Goal: Information Seeking & Learning: Learn about a topic

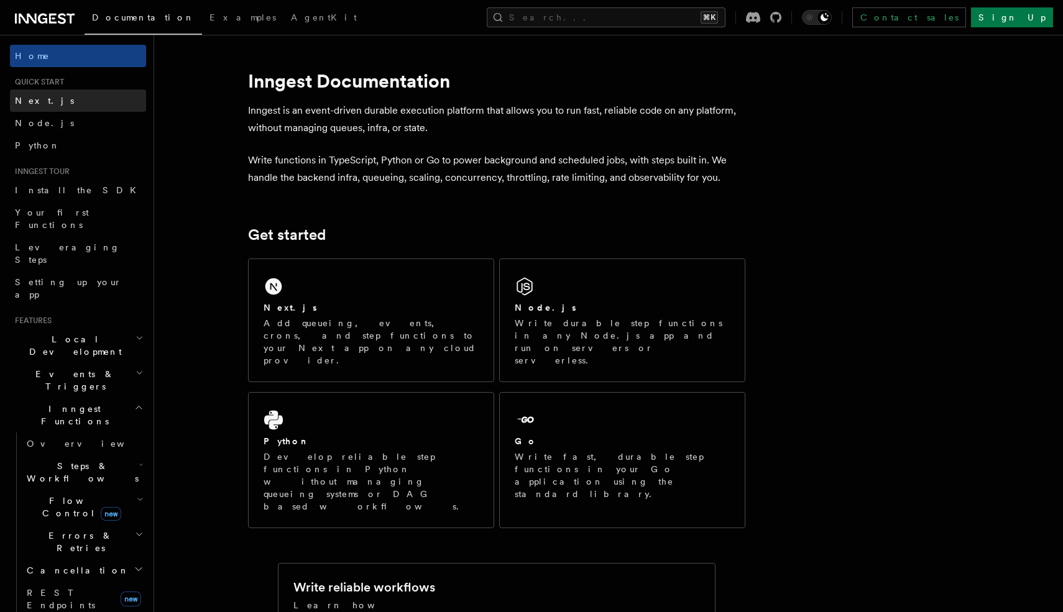
click at [40, 100] on span "Next.js" at bounding box center [44, 101] width 59 height 10
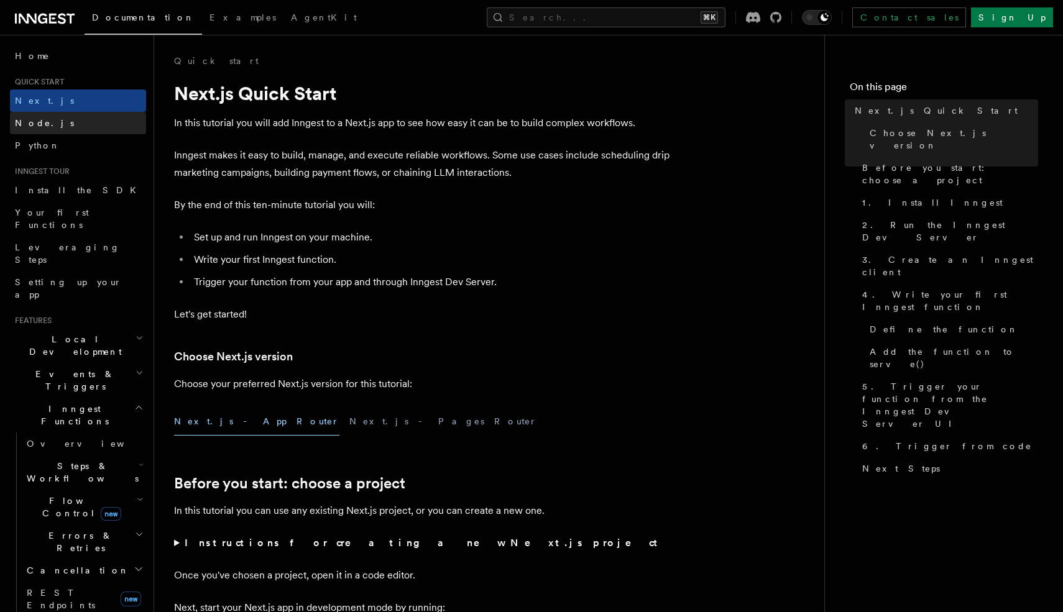
click at [33, 121] on span "Node.js" at bounding box center [44, 123] width 59 height 10
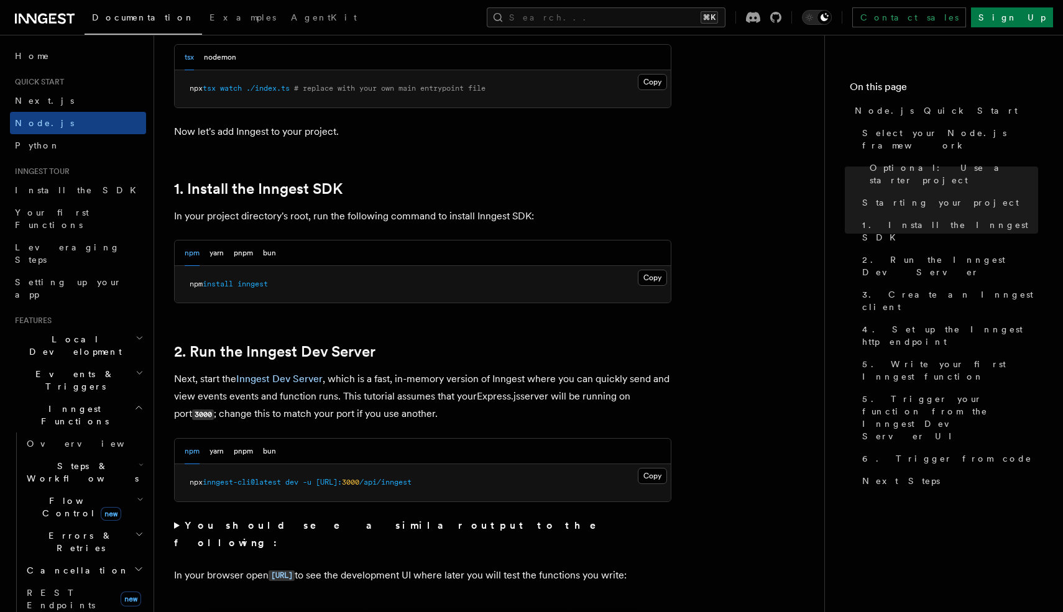
scroll to position [683, 0]
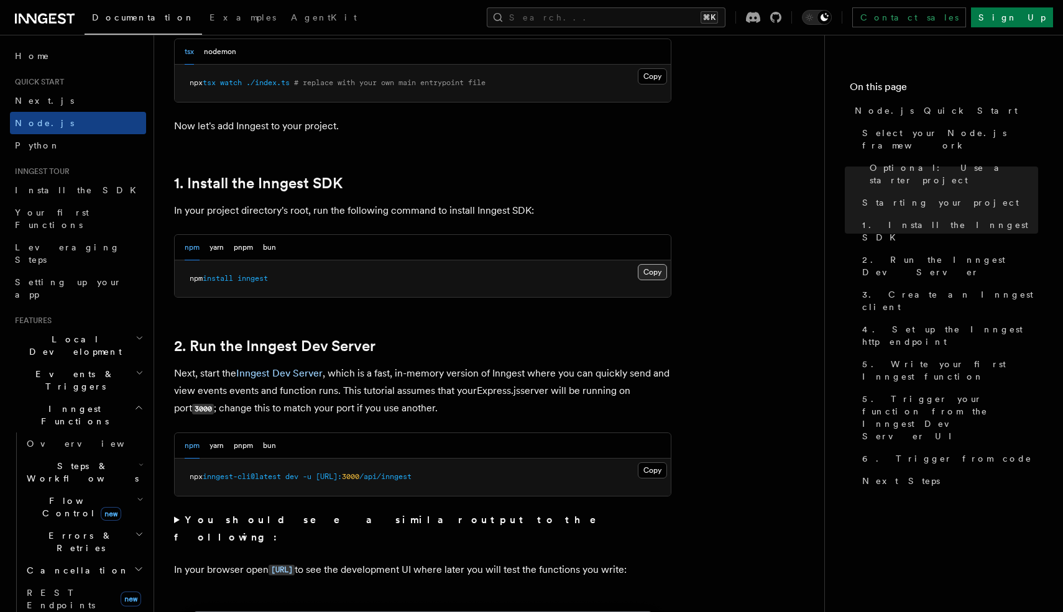
click at [657, 269] on button "Copy Copied" at bounding box center [652, 272] width 29 height 16
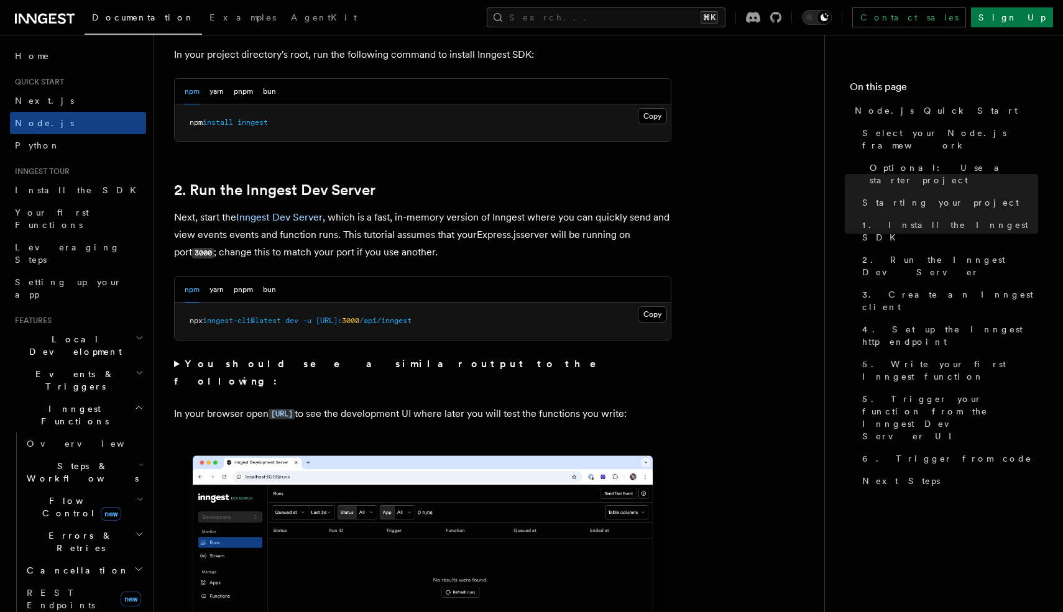
scroll to position [850, 0]
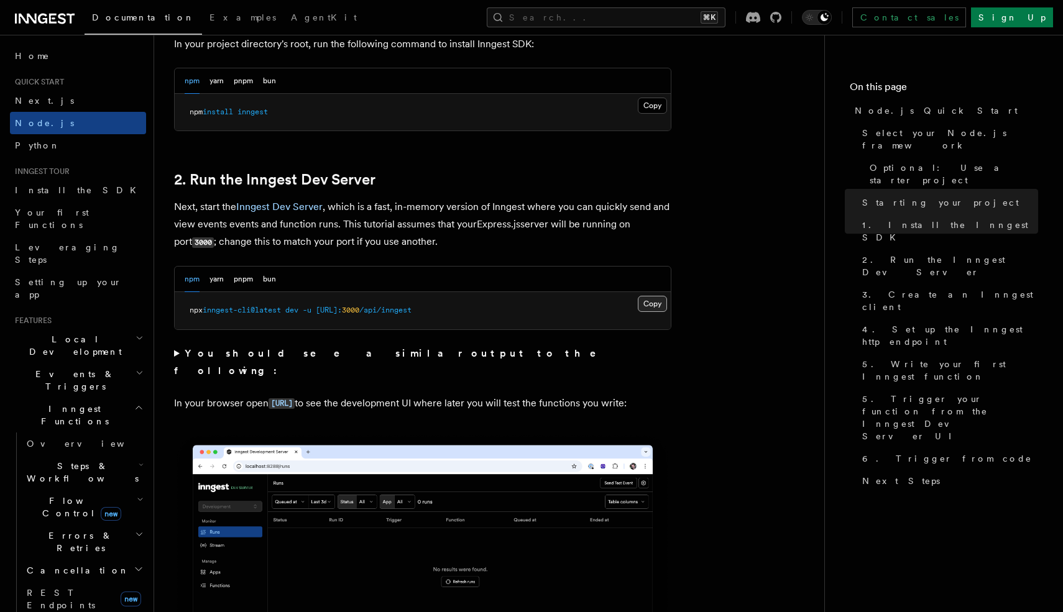
click at [655, 304] on button "Copy Copied" at bounding box center [652, 304] width 29 height 16
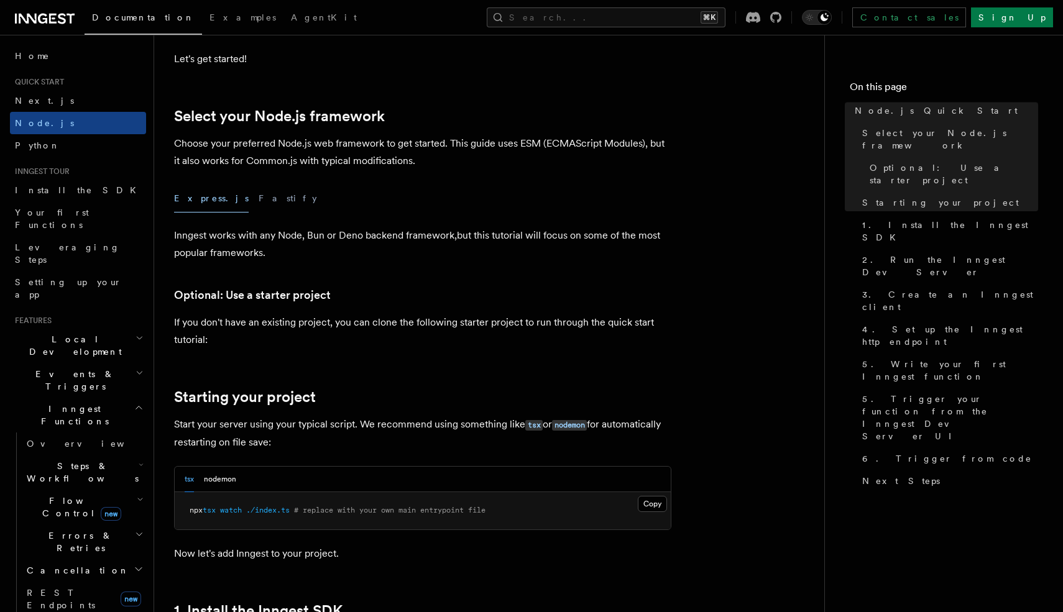
scroll to position [255, 0]
click at [199, 199] on button "Express.js" at bounding box center [211, 199] width 75 height 28
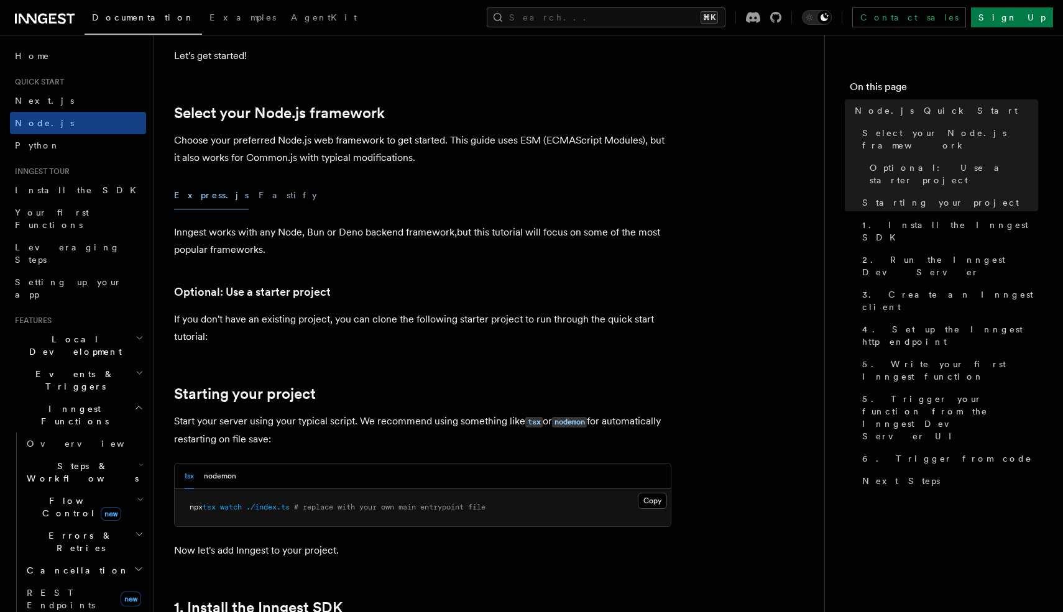
scroll to position [275, 0]
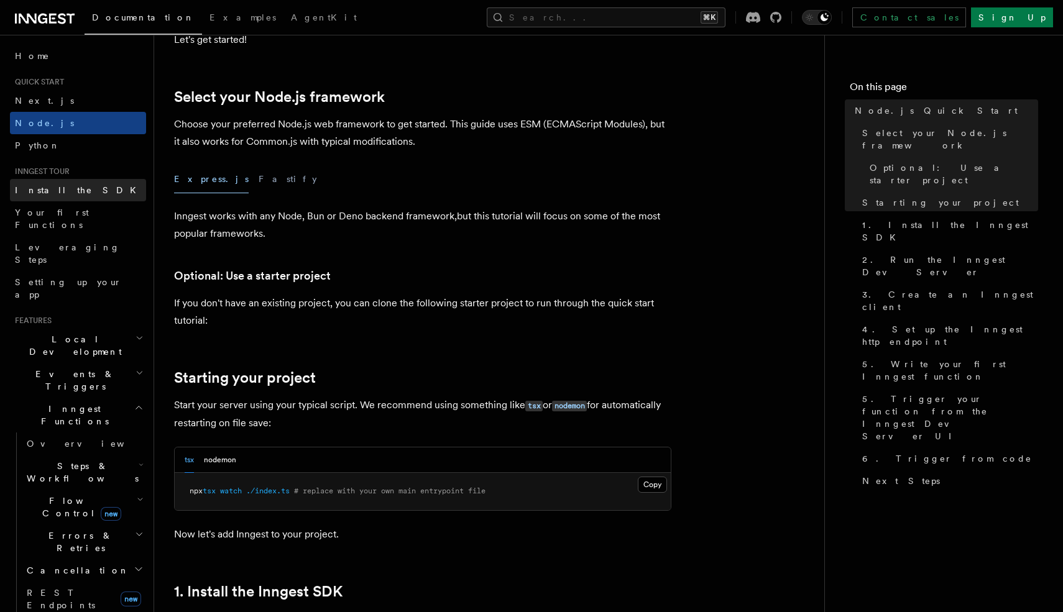
click at [63, 190] on span "Install the SDK" at bounding box center [79, 190] width 129 height 10
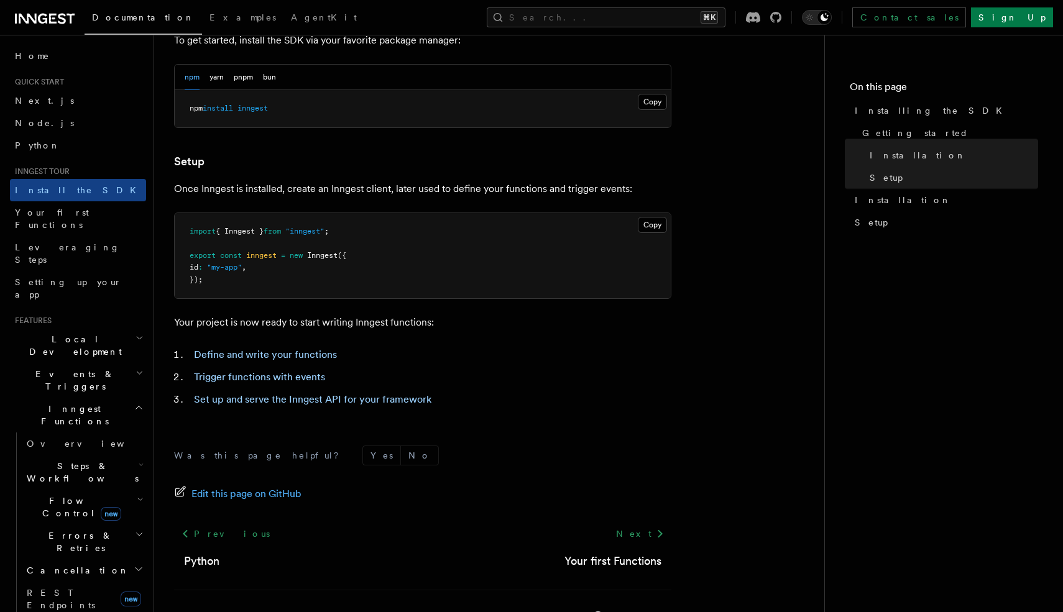
scroll to position [390, 0]
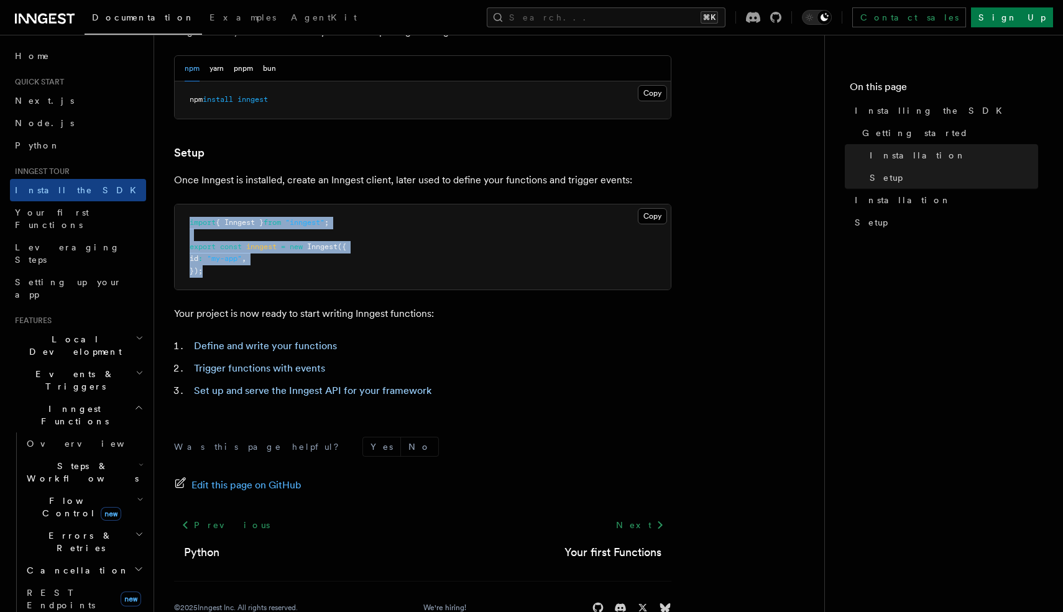
copy code "import { Inngest } from "inngest" ; export const inngest = new Inngest ({ id : …"
drag, startPoint x: 183, startPoint y: 223, endPoint x: 274, endPoint y: 280, distance: 107.3
click at [274, 280] on pre "import { Inngest } from "inngest" ; export const inngest = new Inngest ({ id : …" at bounding box center [423, 248] width 496 height 86
click at [394, 275] on pre "import { Inngest } from "inngest" ; export const inngest = new Inngest ({ id : …" at bounding box center [423, 248] width 496 height 86
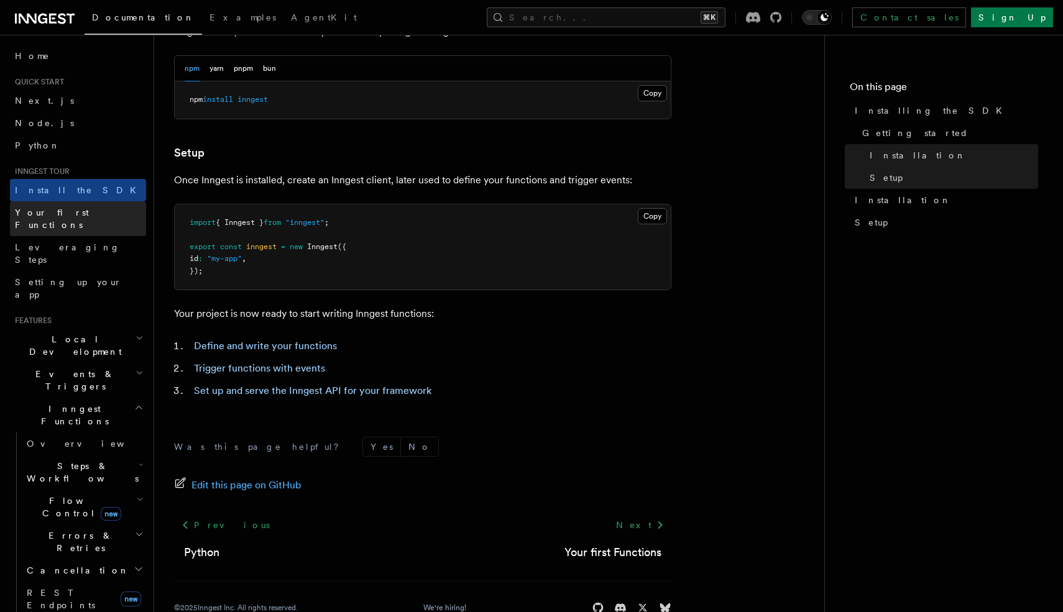
click at [80, 208] on span "Your first Functions" at bounding box center [52, 219] width 74 height 22
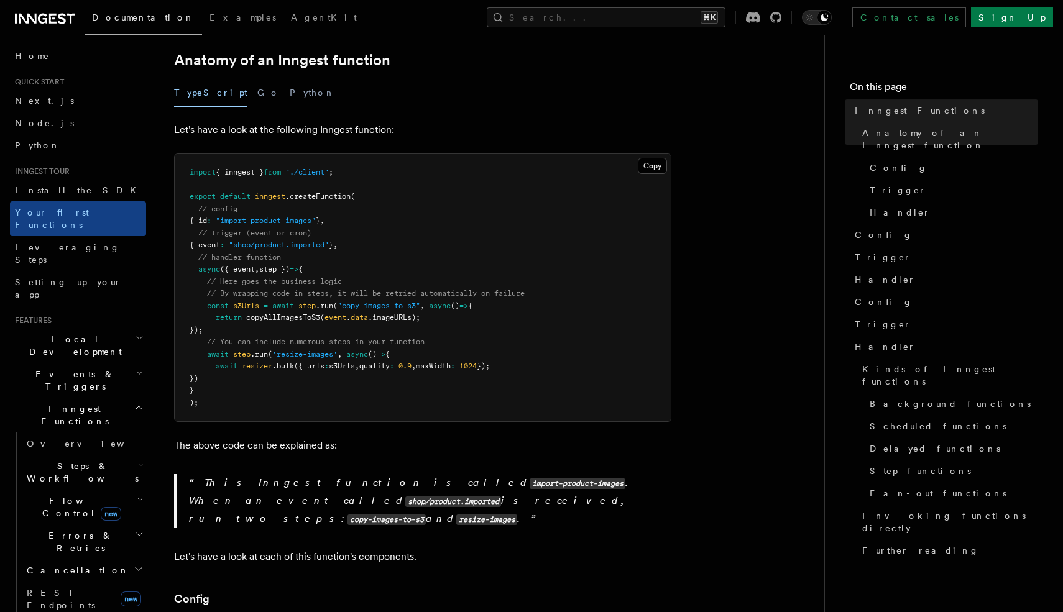
scroll to position [228, 0]
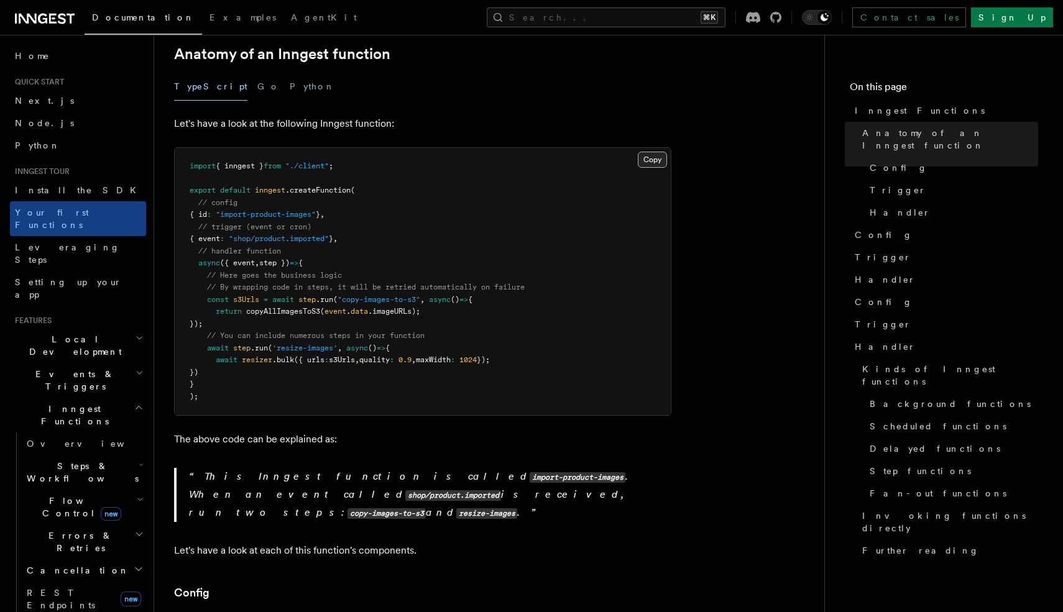
click at [658, 152] on button "Copy Copied" at bounding box center [652, 160] width 29 height 16
click at [63, 242] on span "Leveraging Steps" at bounding box center [67, 253] width 105 height 22
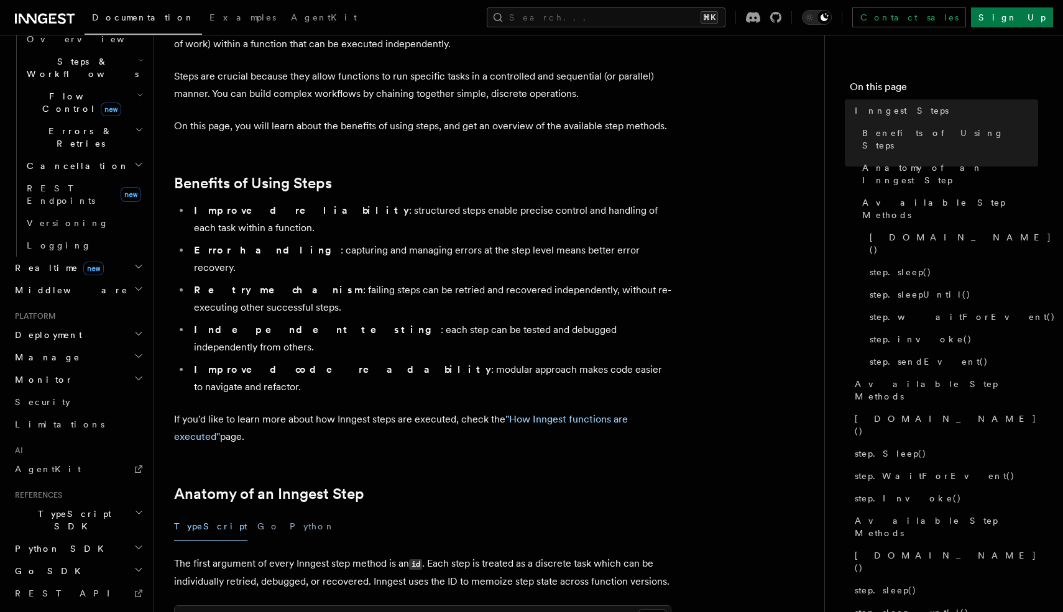
scroll to position [407, 0]
click at [44, 505] on span "TypeScript SDK" at bounding box center [72, 517] width 124 height 25
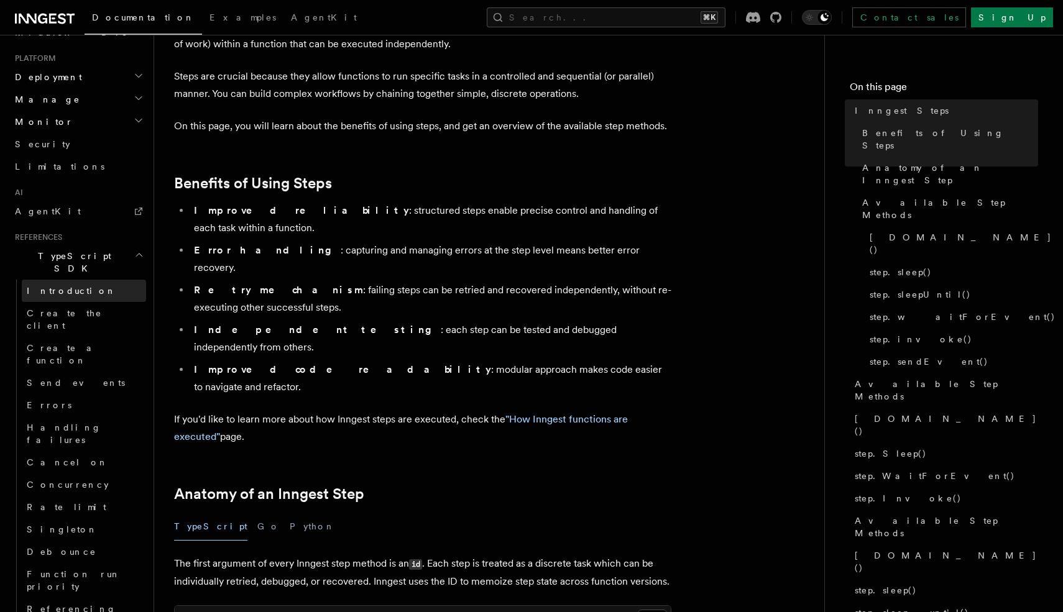
scroll to position [696, 0]
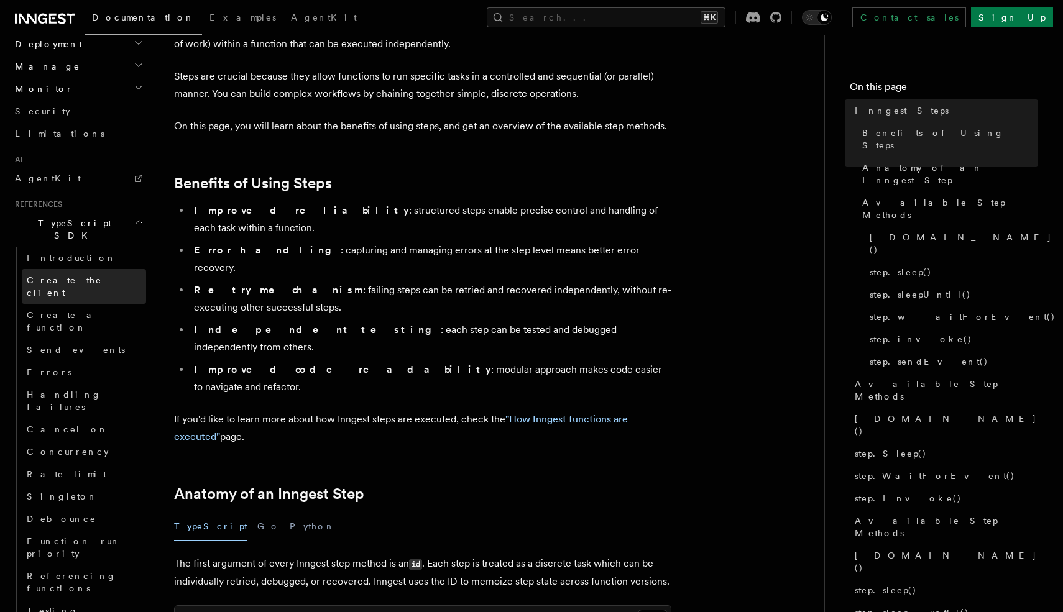
click at [52, 269] on link "Create the client" at bounding box center [84, 286] width 124 height 35
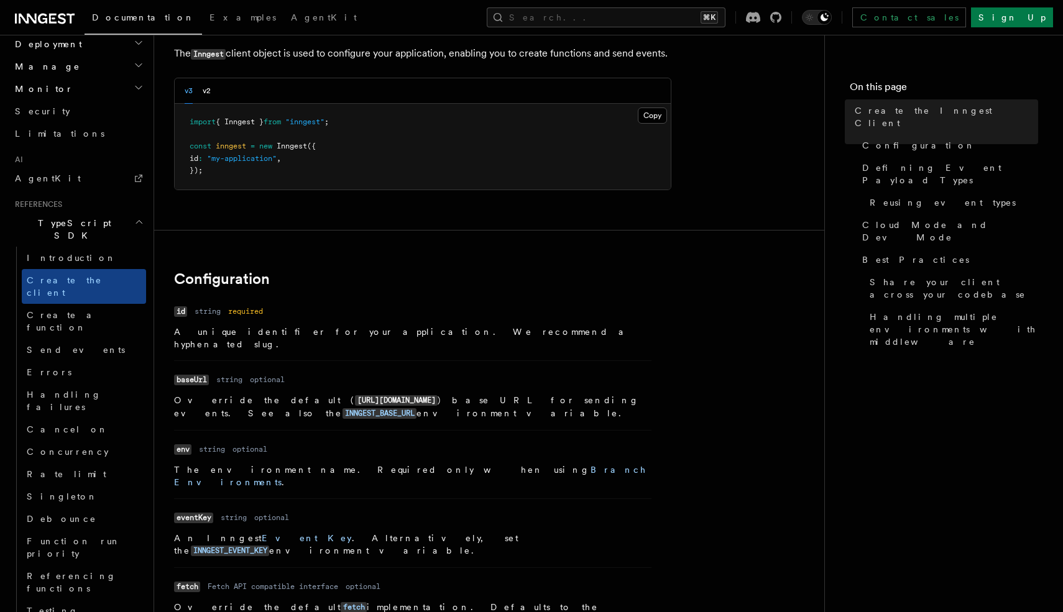
scroll to position [73, 0]
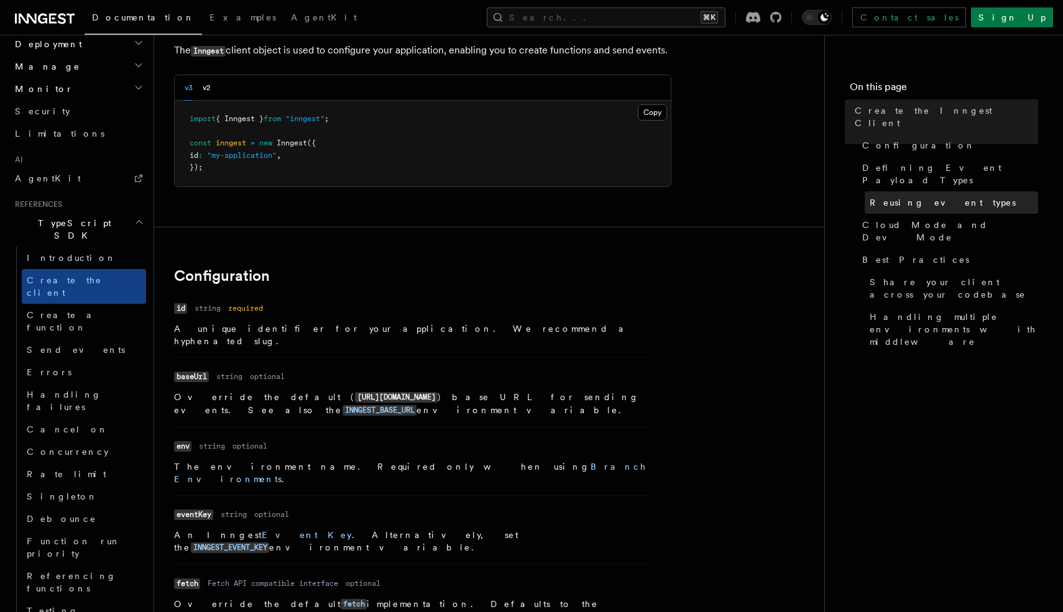
click at [920, 196] on span "Reusing event types" at bounding box center [943, 202] width 146 height 12
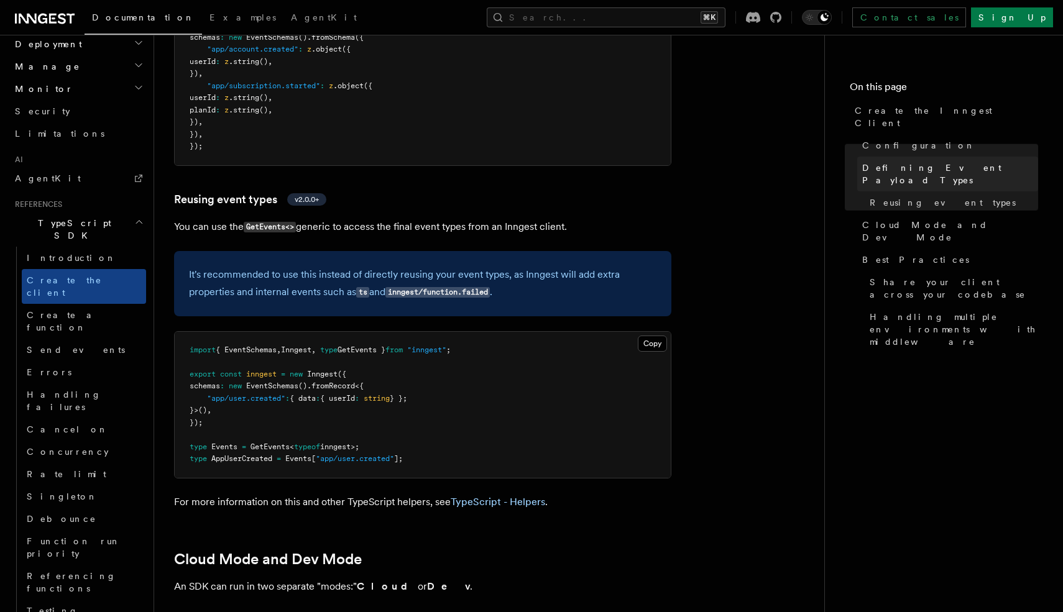
click at [903, 162] on span "Defining Event Payload Types" at bounding box center [950, 174] width 176 height 25
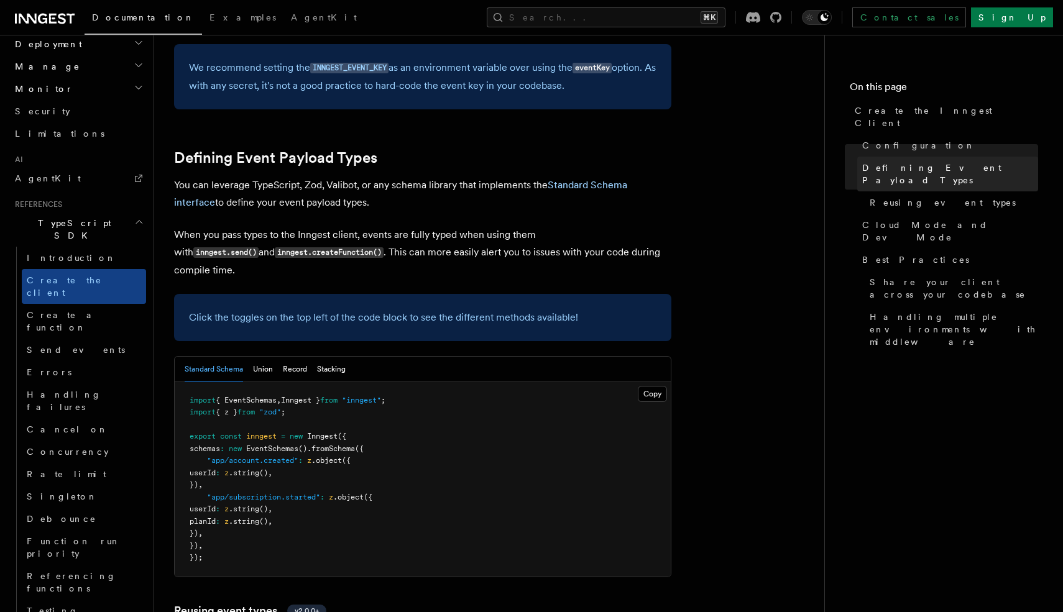
scroll to position [1008, 0]
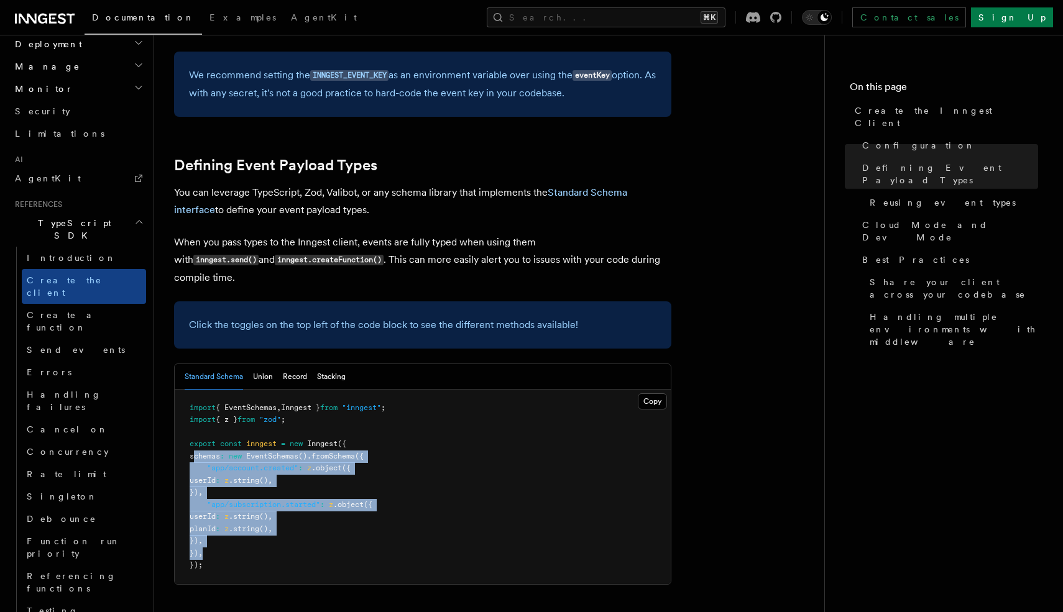
copy code "schemas : new EventSchemas () .fromSchema ({ "app/account.created" : z .object …"
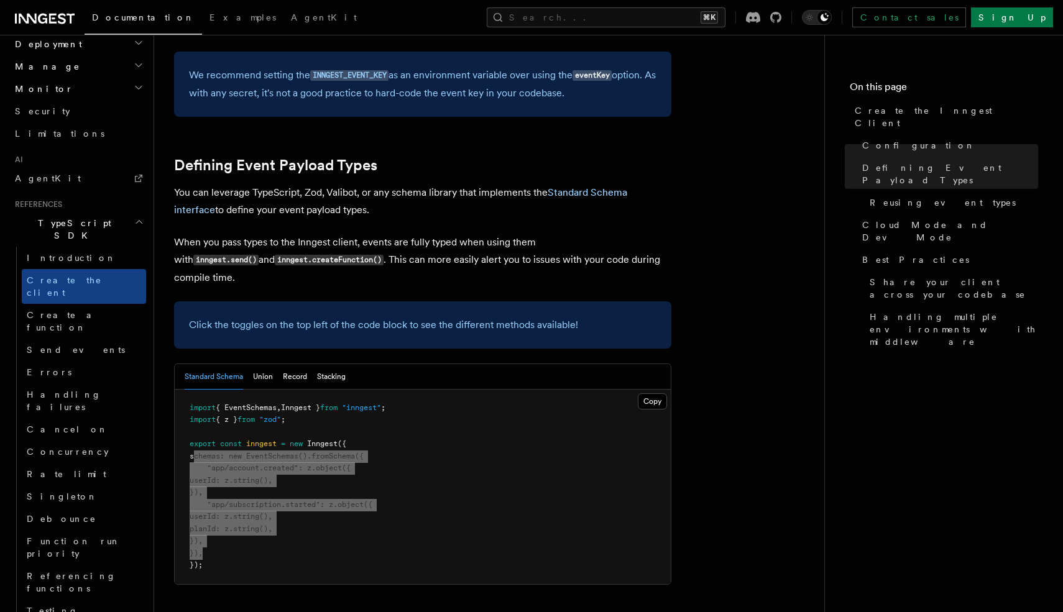
drag, startPoint x: 193, startPoint y: 342, endPoint x: 288, endPoint y: 439, distance: 135.9
click at [288, 439] on pre "import { EventSchemas , Inngest } from "inngest" ; import { z } from "zod" ; ex…" at bounding box center [423, 487] width 496 height 195
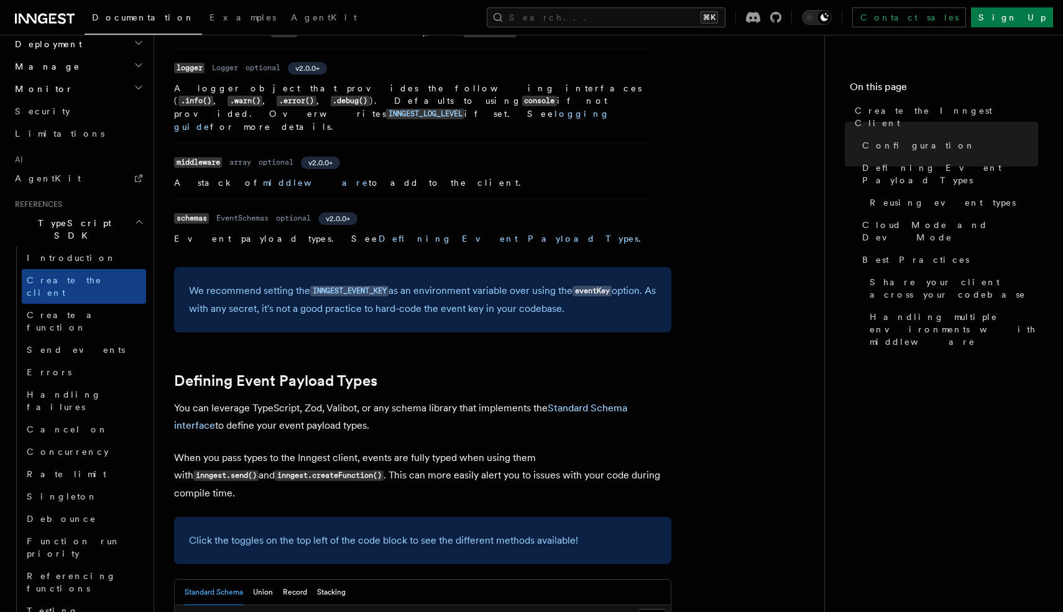
scroll to position [805, 0]
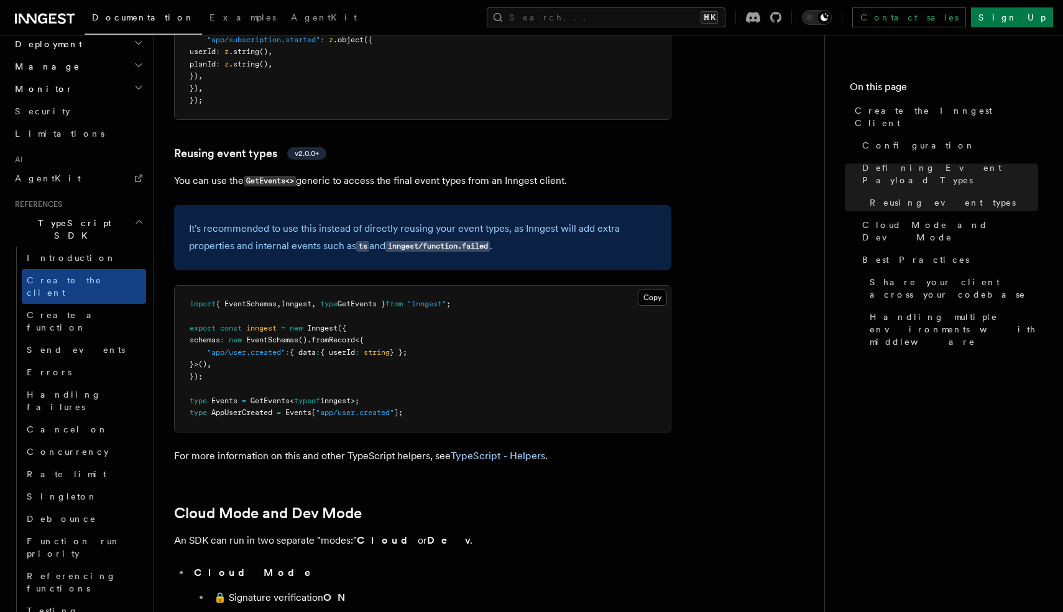
scroll to position [1480, 0]
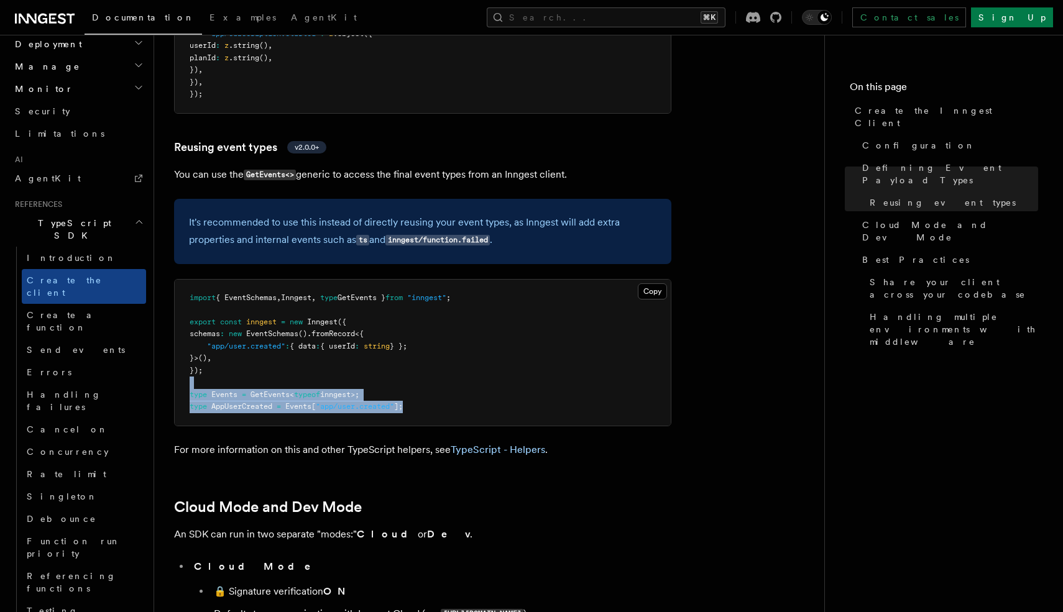
copy code "type Events = GetEvents < typeof inngest>; type AppUserCreated = Events [ "app/…"
drag, startPoint x: 219, startPoint y: 275, endPoint x: 410, endPoint y: 306, distance: 192.8
click at [410, 306] on pre "import { EventSchemas , Inngest , type GetEvents } from "inngest" ; export cons…" at bounding box center [423, 353] width 496 height 146
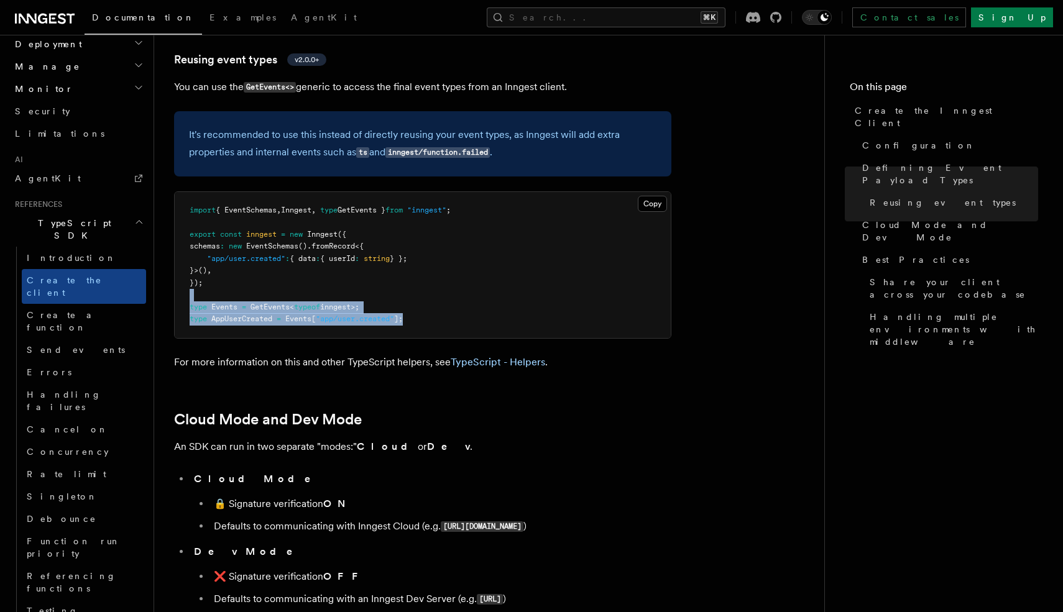
scroll to position [1571, 0]
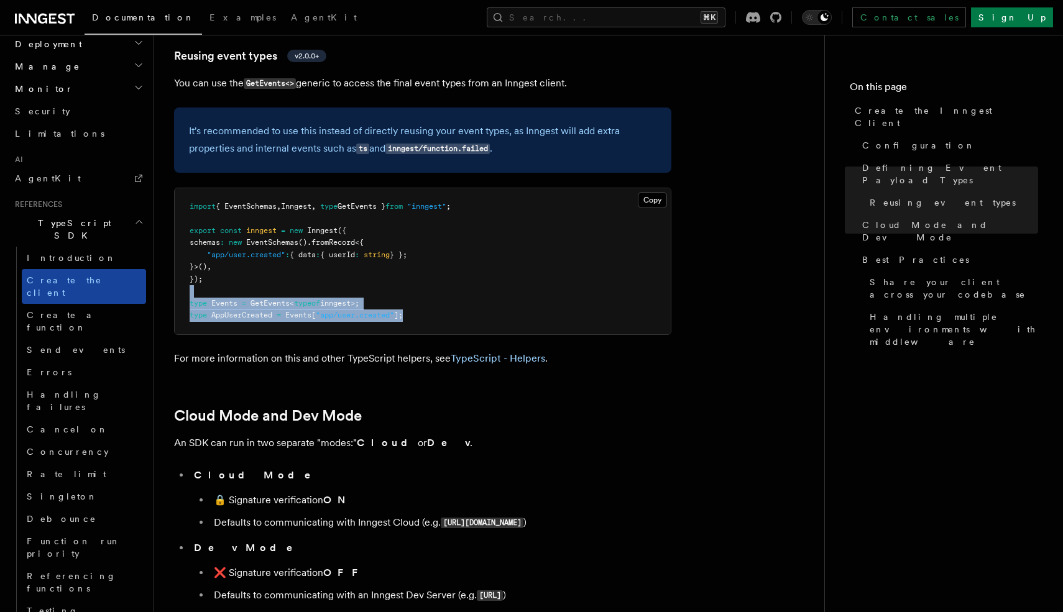
click at [93, 269] on link "Create the client" at bounding box center [84, 286] width 124 height 35
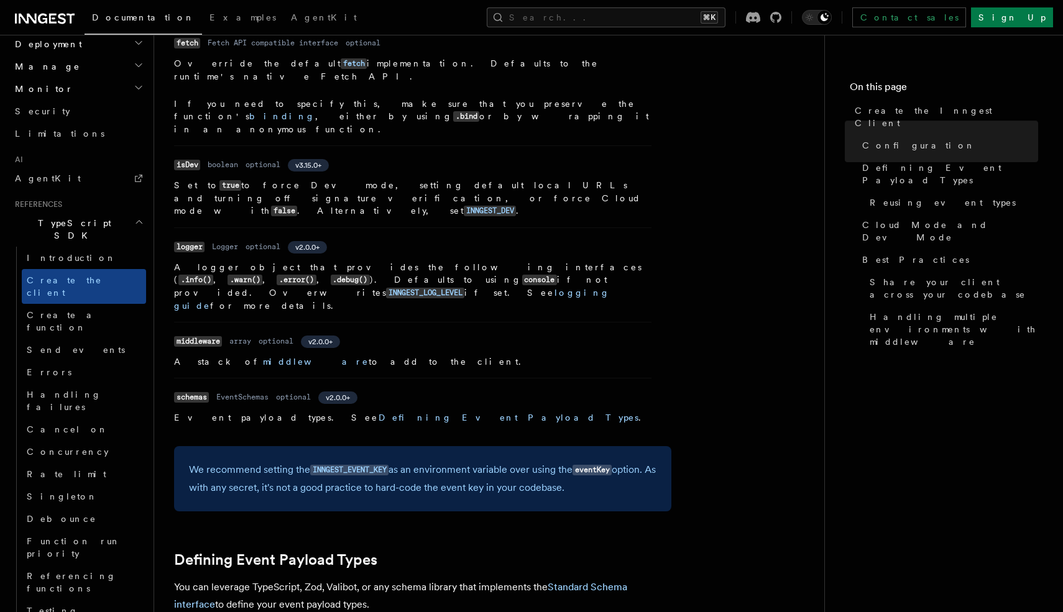
scroll to position [683, 0]
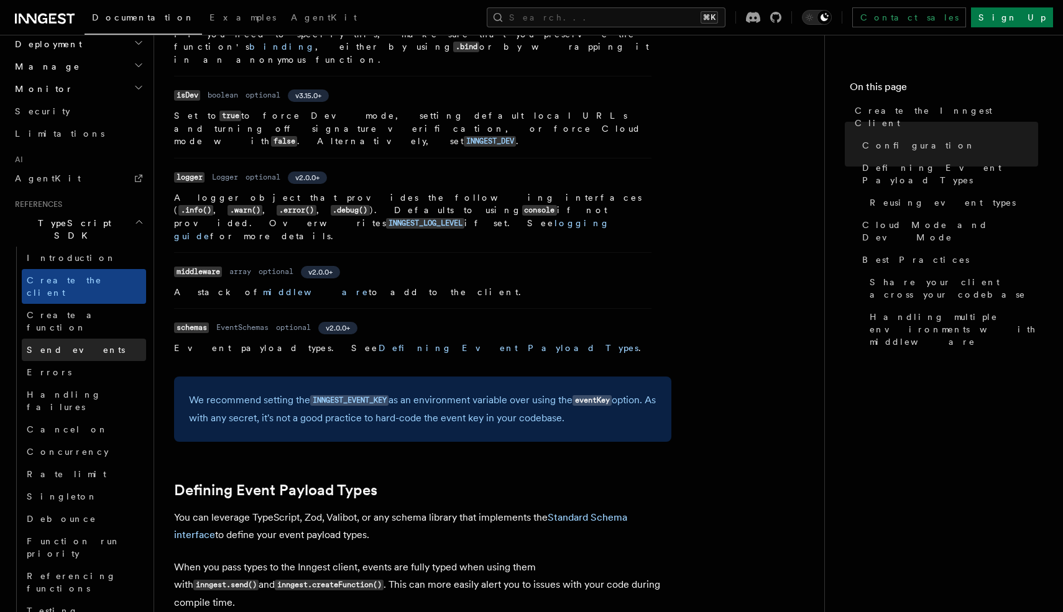
click at [60, 345] on span "Send events" at bounding box center [76, 350] width 98 height 10
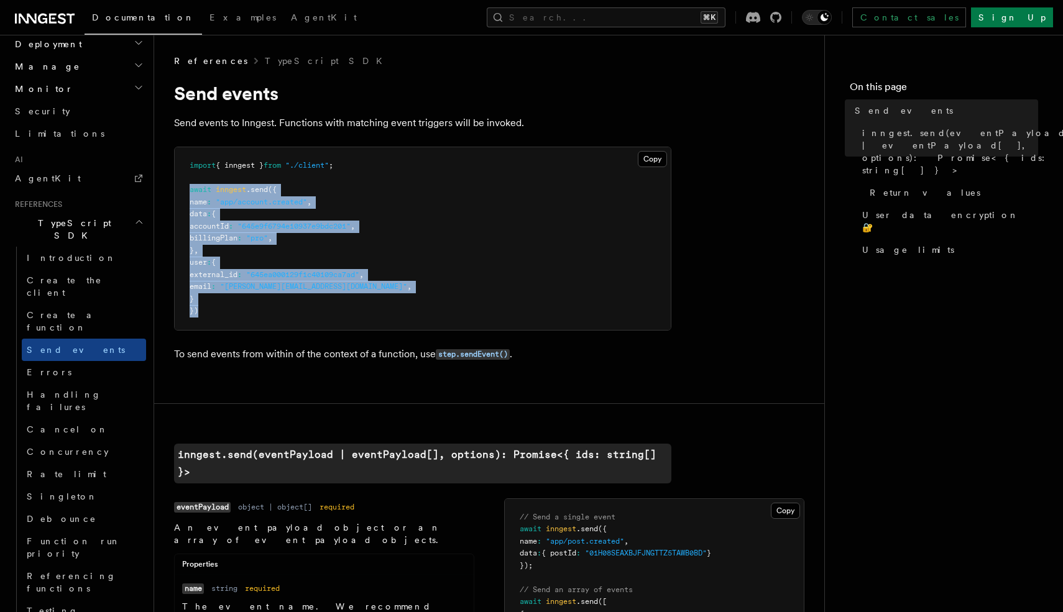
copy code "await inngest .send ({ name : "app/account.created" , data : { accountId : "645…"
drag, startPoint x: 189, startPoint y: 190, endPoint x: 287, endPoint y: 320, distance: 162.5
click at [287, 320] on pre "import { inngest } from "./client" ; await inngest .send ({ name : "app/account…" at bounding box center [423, 238] width 496 height 183
click at [448, 238] on pre "import { inngest } from "./client" ; await inngest .send ({ name : "app/account…" at bounding box center [423, 238] width 496 height 183
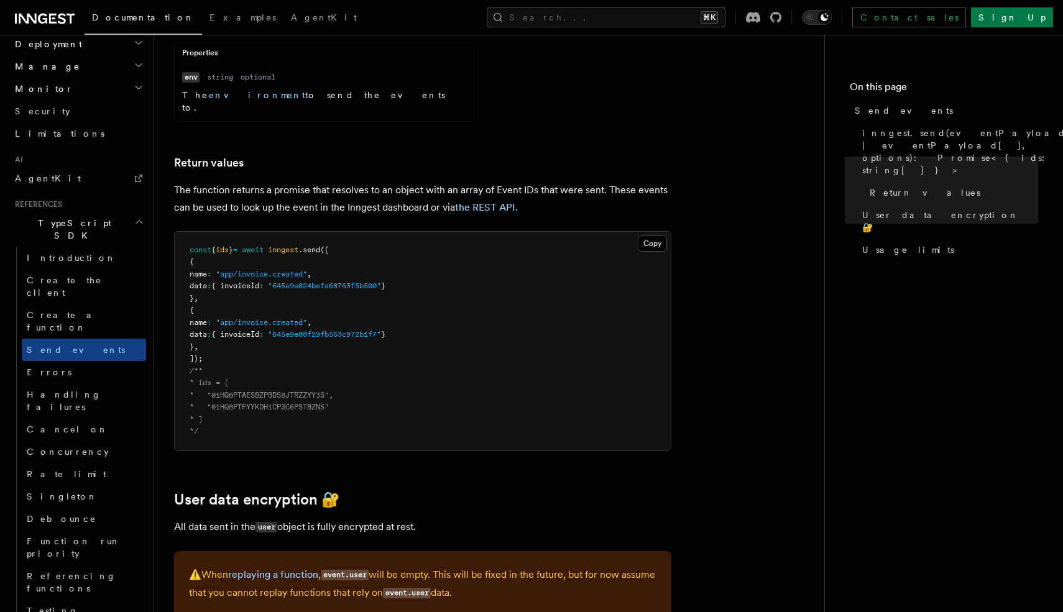
scroll to position [1468, 0]
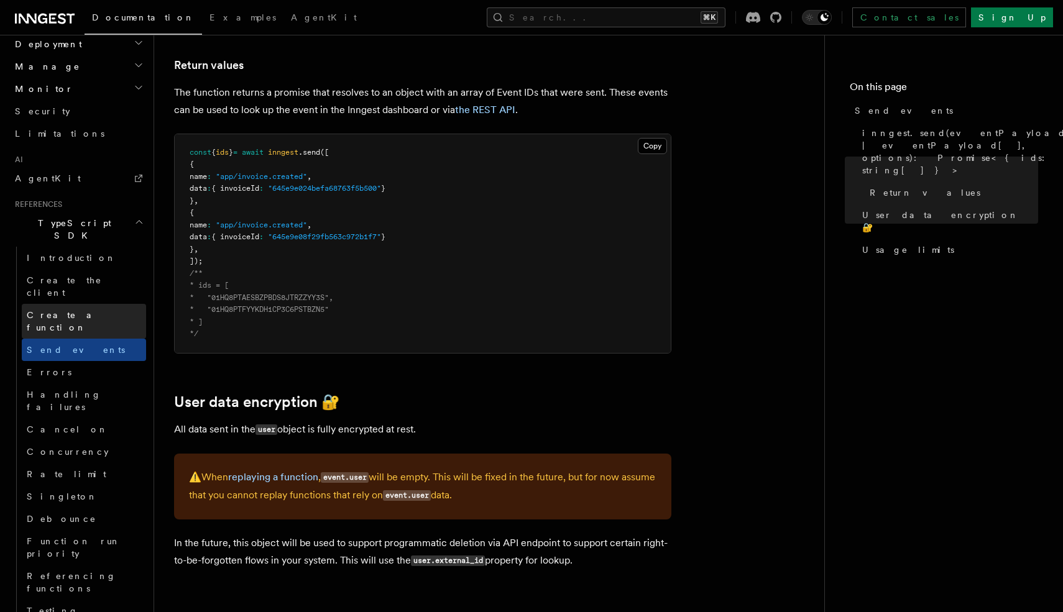
click at [76, 310] on span "Create a function" at bounding box center [64, 321] width 74 height 22
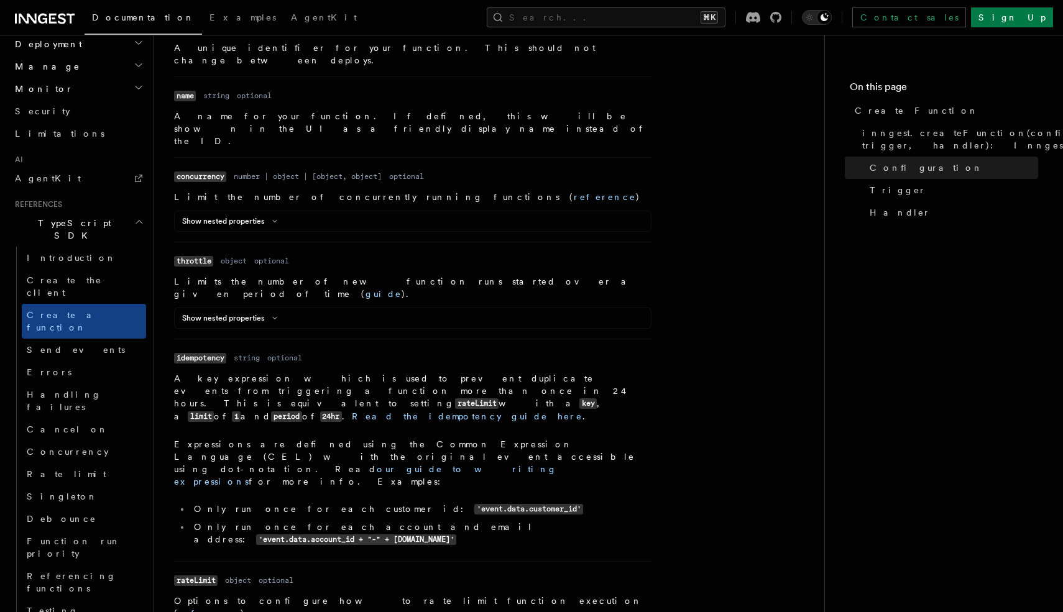
scroll to position [456, 0]
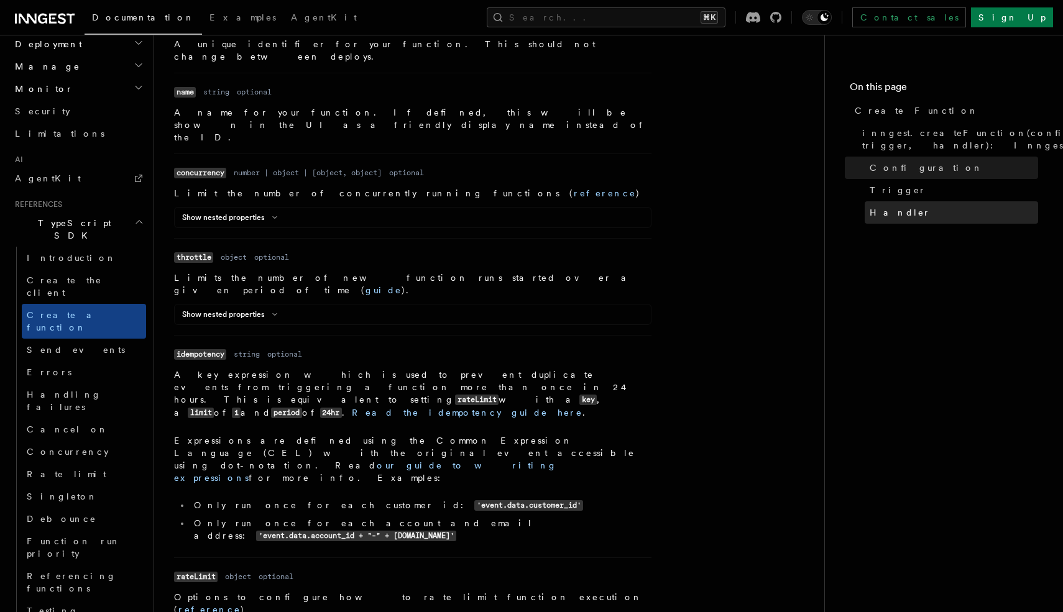
click at [879, 208] on span "Handler" at bounding box center [900, 212] width 61 height 12
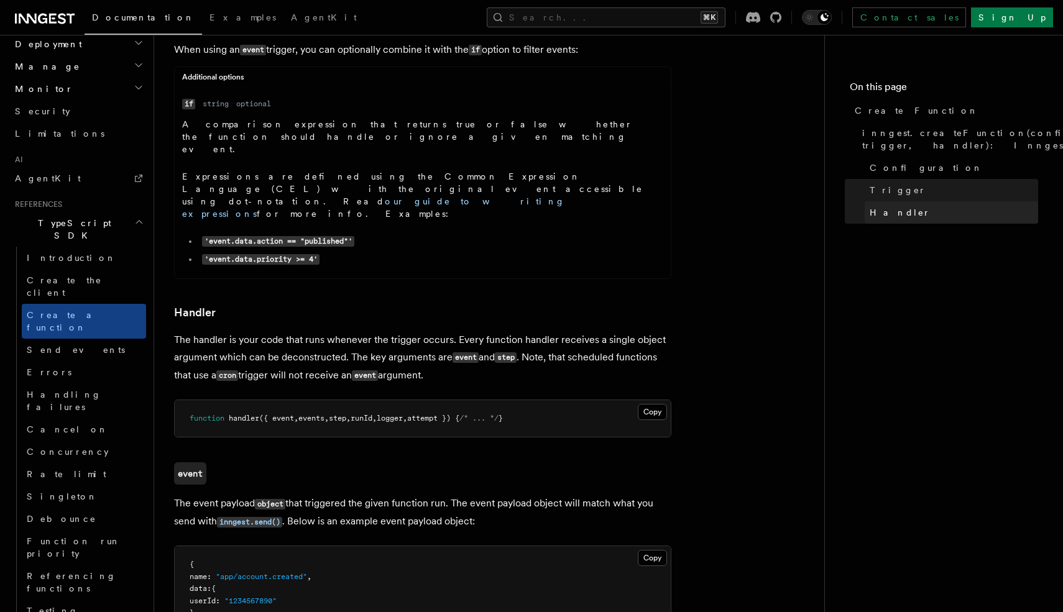
scroll to position [2001, 0]
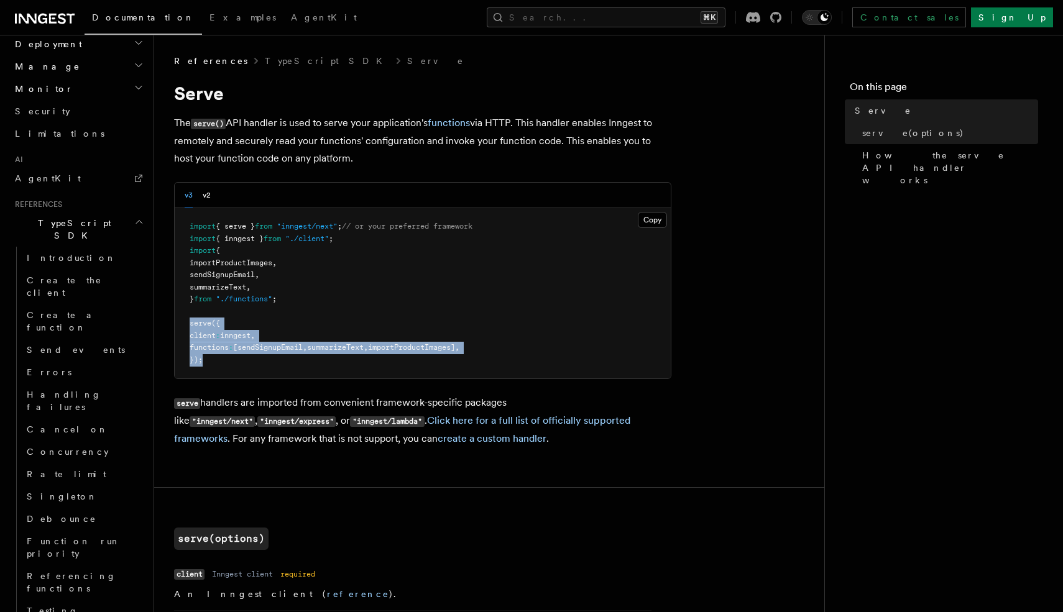
drag, startPoint x: 188, startPoint y: 322, endPoint x: 257, endPoint y: 359, distance: 77.9
click at [257, 359] on pre "import { serve } from "inngest/next" ; // or your preferred framework import { …" at bounding box center [423, 293] width 496 height 170
click at [209, 200] on button "v2" at bounding box center [207, 195] width 8 height 25
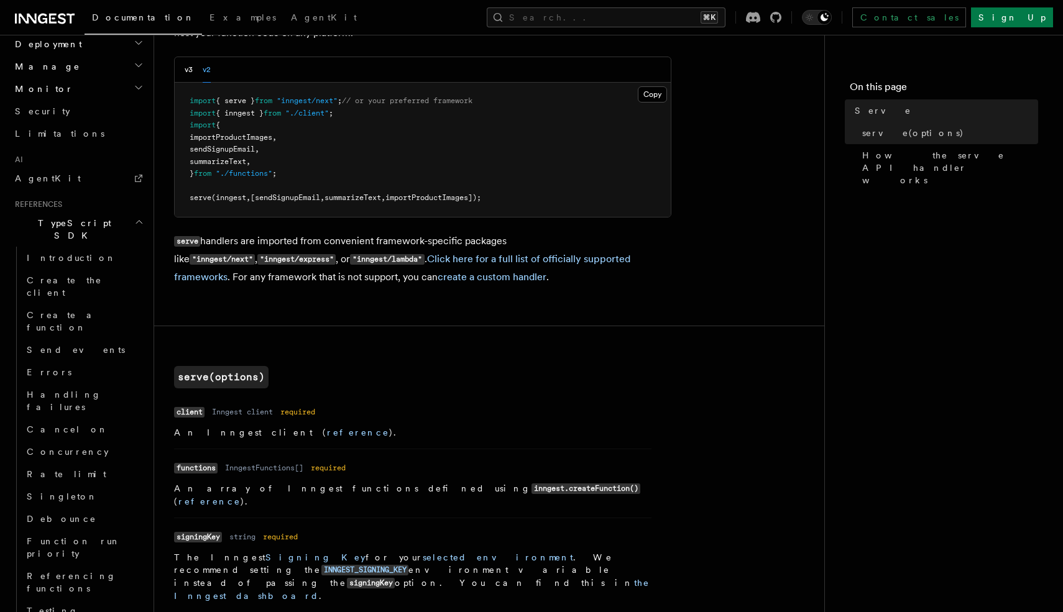
scroll to position [127, 0]
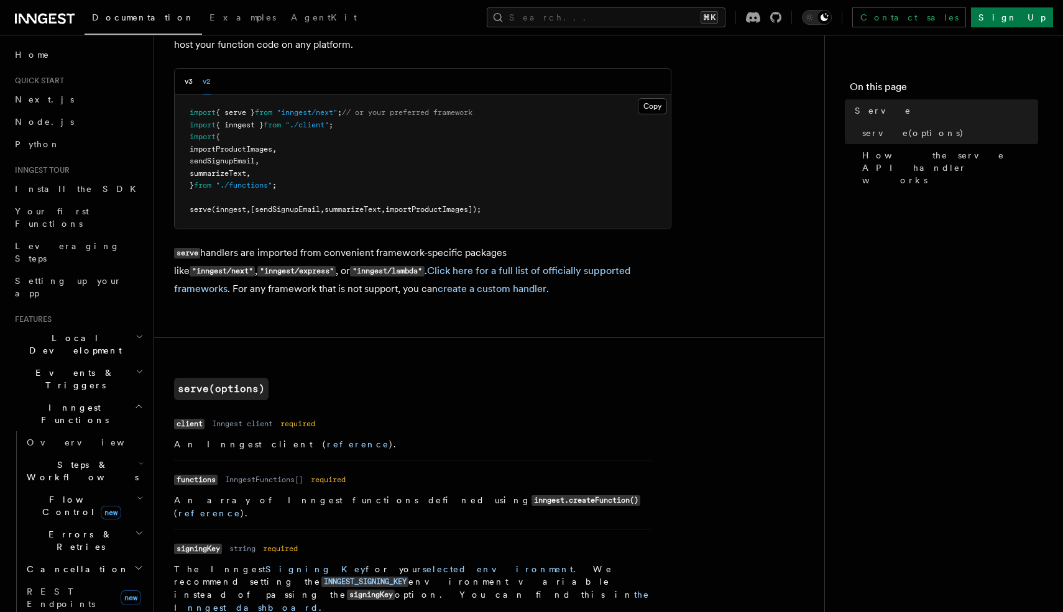
scroll to position [0, 0]
click at [60, 194] on span "Install the SDK" at bounding box center [79, 190] width 129 height 10
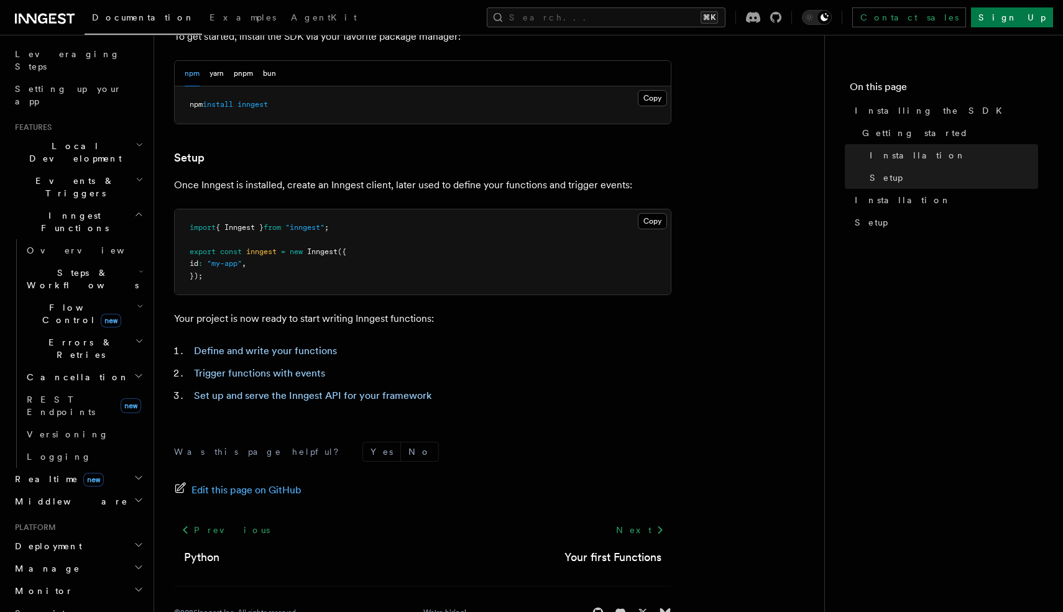
scroll to position [196, 0]
click at [60, 537] on span "Deployment" at bounding box center [46, 543] width 72 height 12
click at [62, 555] on link "Overview" at bounding box center [84, 566] width 124 height 22
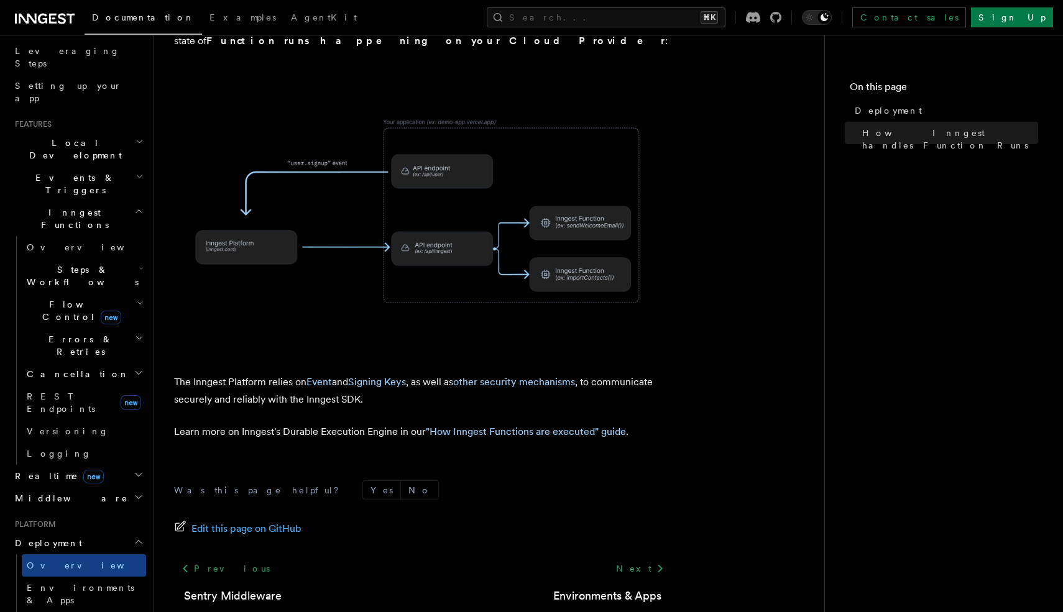
scroll to position [448, 0]
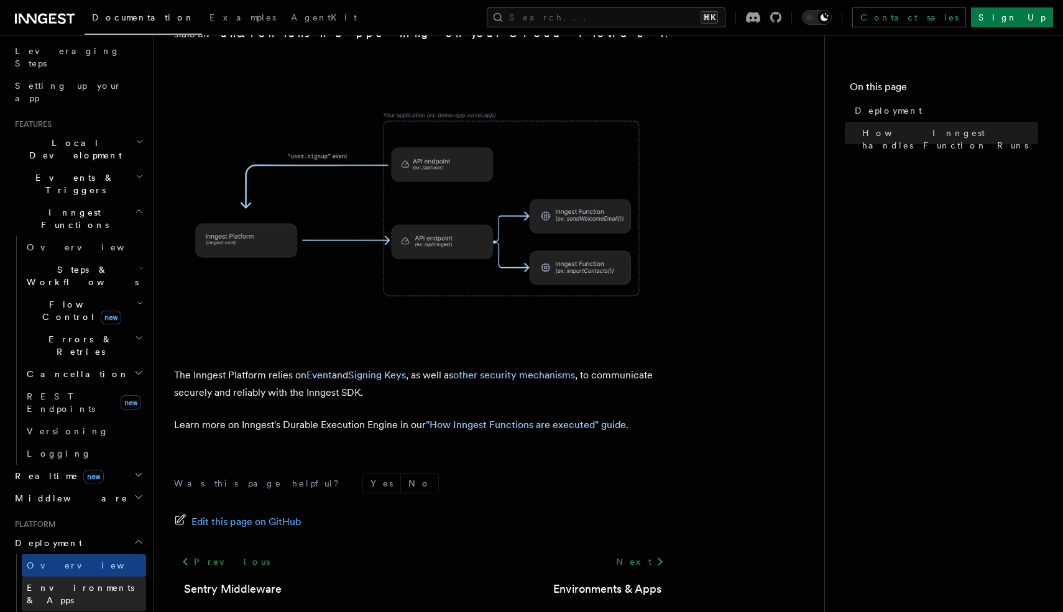
click at [71, 583] on span "Environments & Apps" at bounding box center [81, 594] width 108 height 22
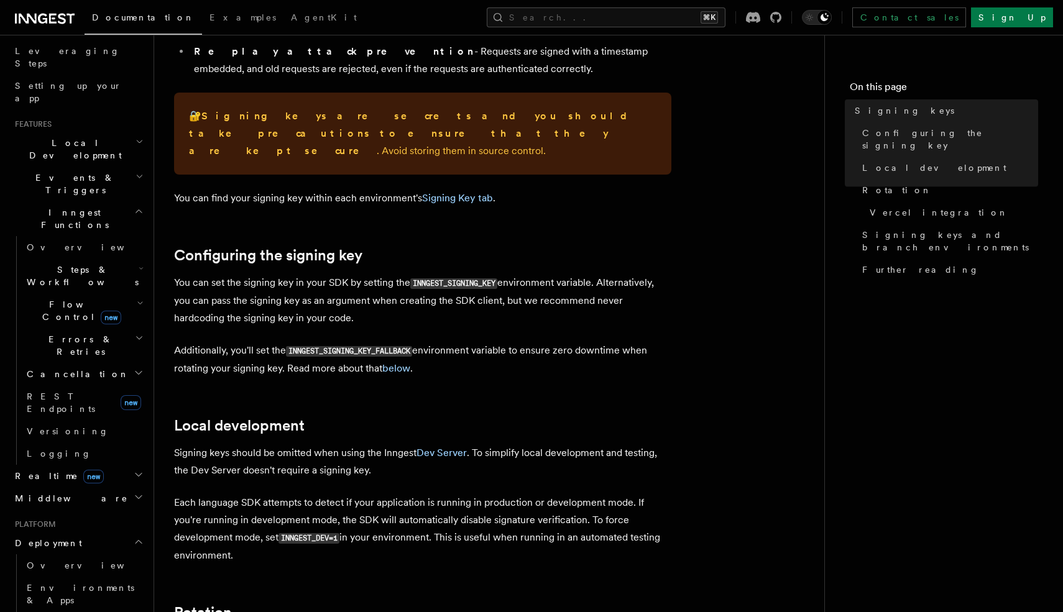
scroll to position [257, 0]
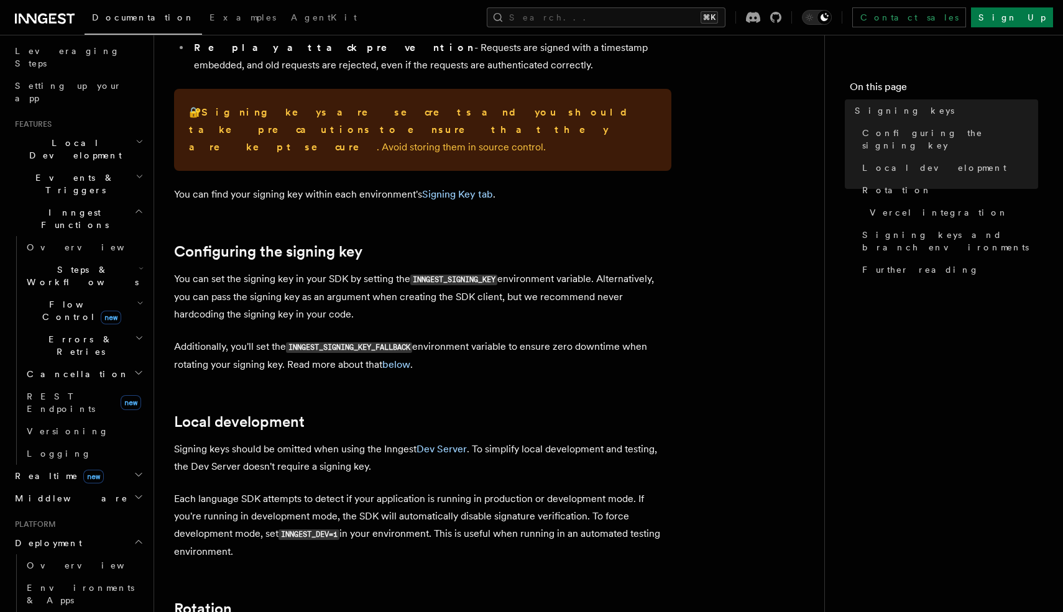
click at [436, 275] on code "INNGEST_SIGNING_KEY" at bounding box center [453, 280] width 87 height 11
copy code "INNGEST_SIGNING_KEY"
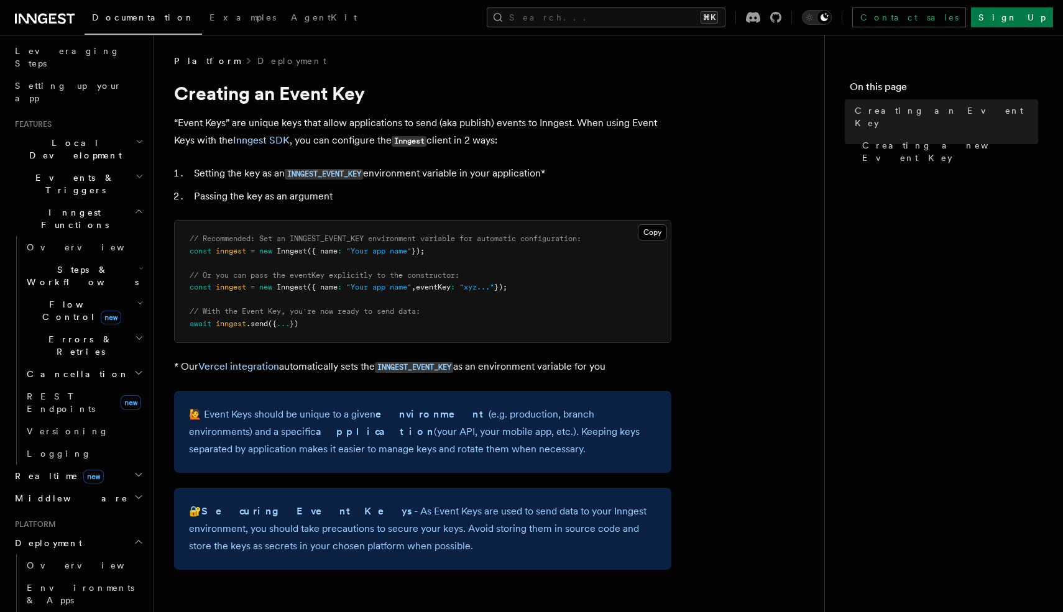
copy code "INNGEST_EVENT_KEY"
drag, startPoint x: 369, startPoint y: 172, endPoint x: 287, endPoint y: 177, distance: 81.6
click at [287, 177] on li "Setting the key as an INNGEST_EVENT_KEY environment variable in your applicatio…" at bounding box center [430, 174] width 481 height 18
